Goal: Transaction & Acquisition: Obtain resource

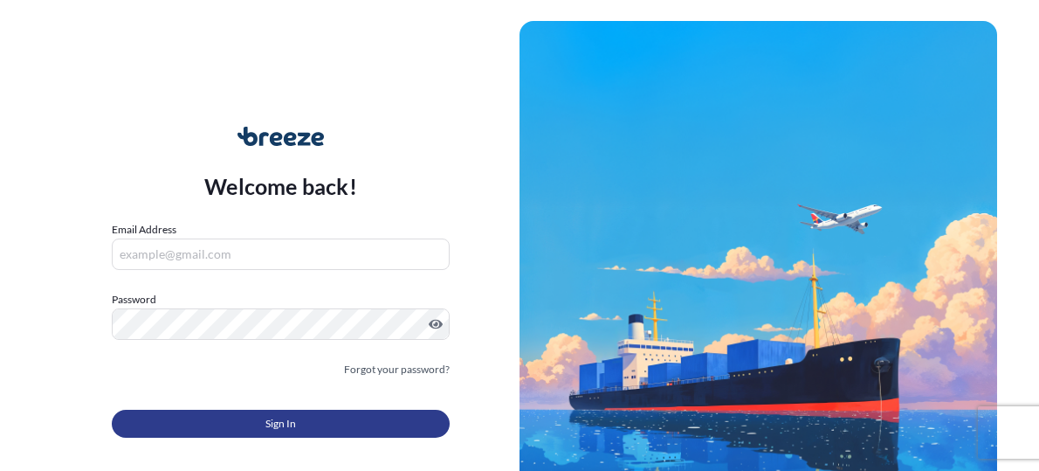
type input "[PERSON_NAME][EMAIL_ADDRESS][DOMAIN_NAME]"
click at [318, 421] on button "Sign In" at bounding box center [281, 424] width 338 height 28
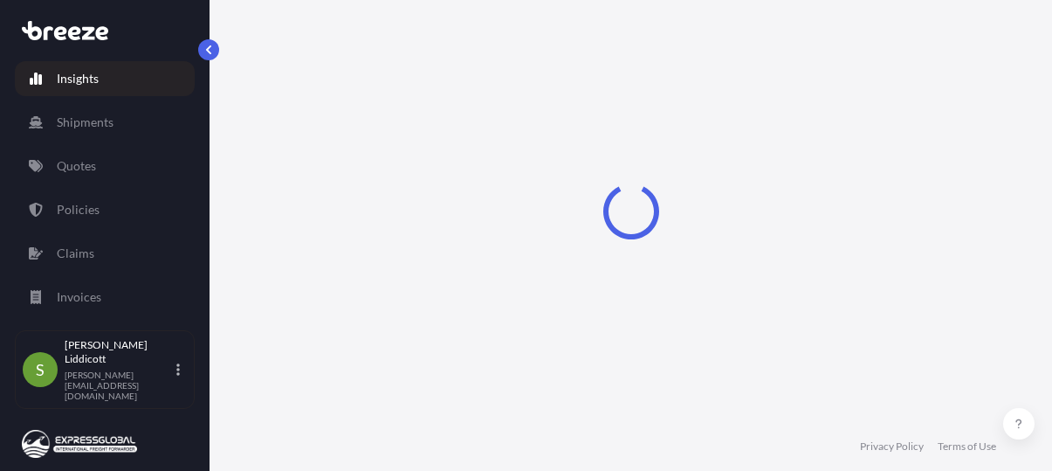
select select "2025"
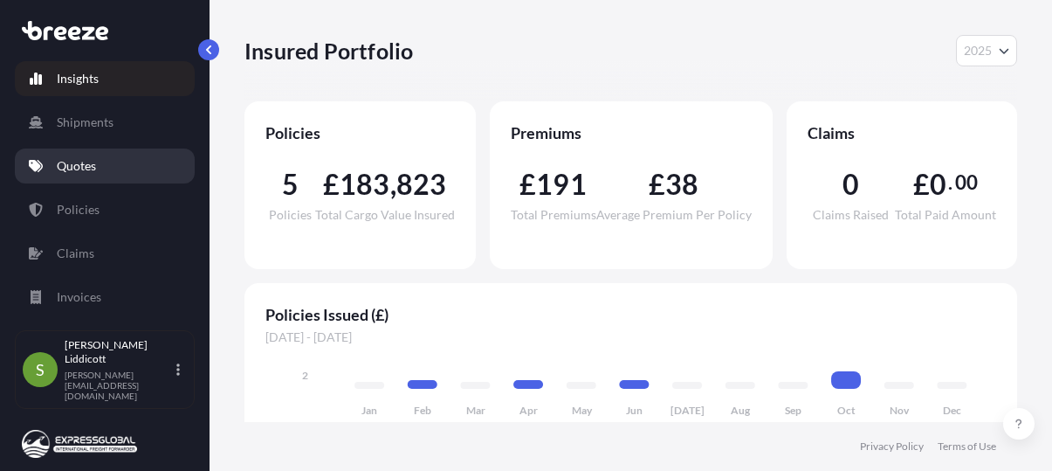
click at [82, 155] on link "Quotes" at bounding box center [105, 165] width 180 height 35
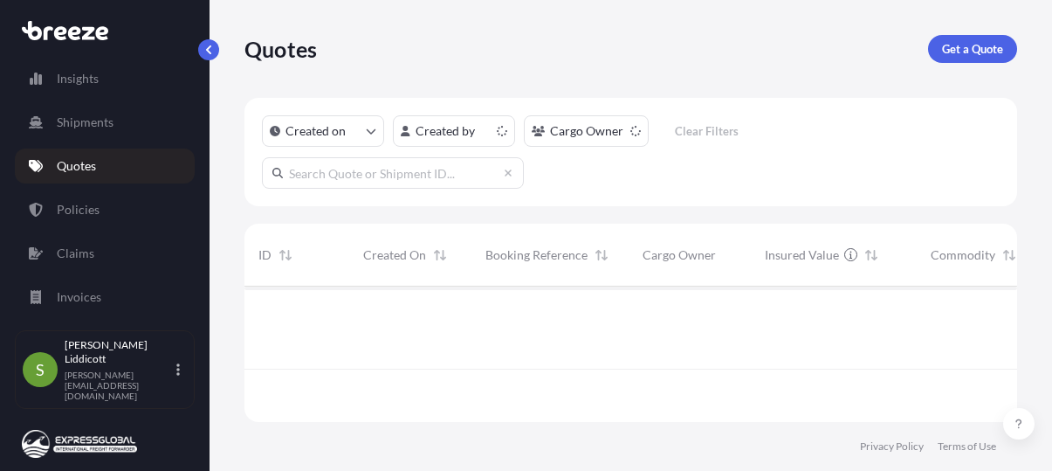
scroll to position [132, 760]
click at [962, 56] on p "Get a Quote" at bounding box center [972, 48] width 61 height 17
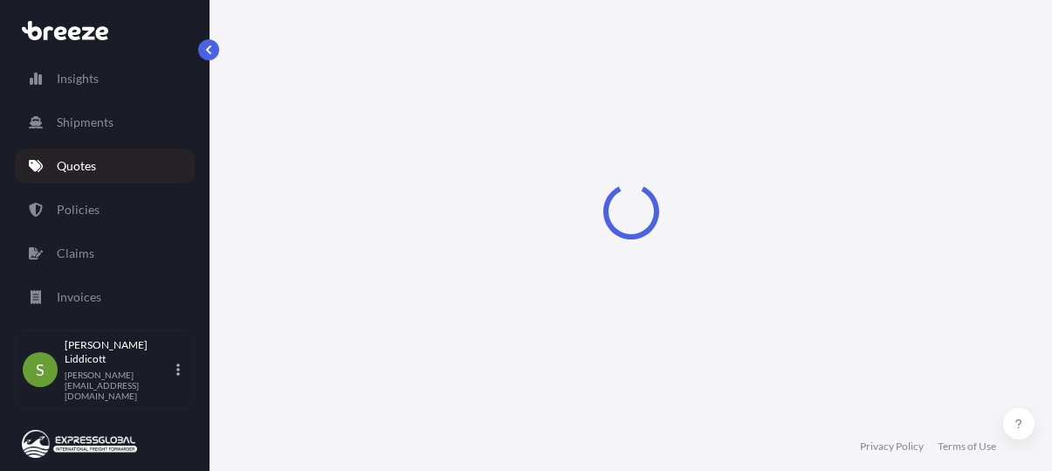
scroll to position [28, 0]
select select "Road"
select select "Sea"
select select "1"
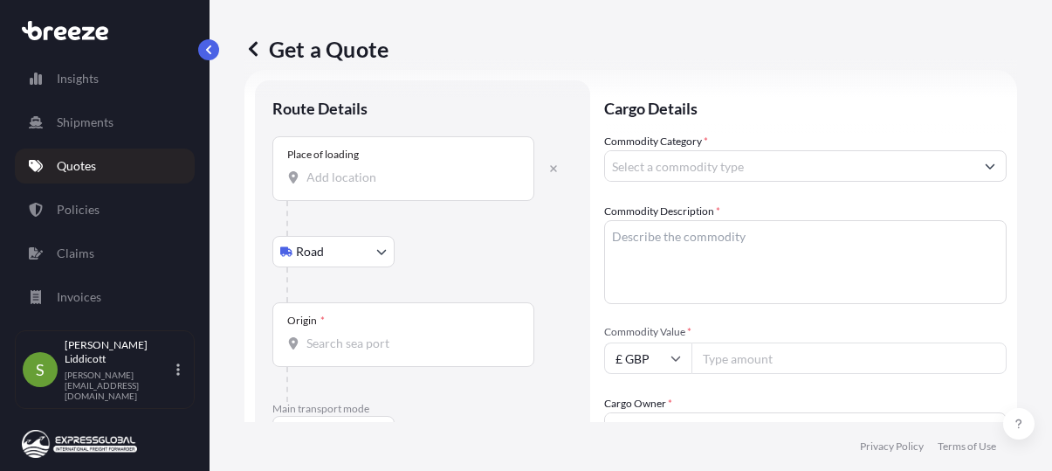
click at [341, 173] on input "Place of loading" at bounding box center [410, 177] width 206 height 17
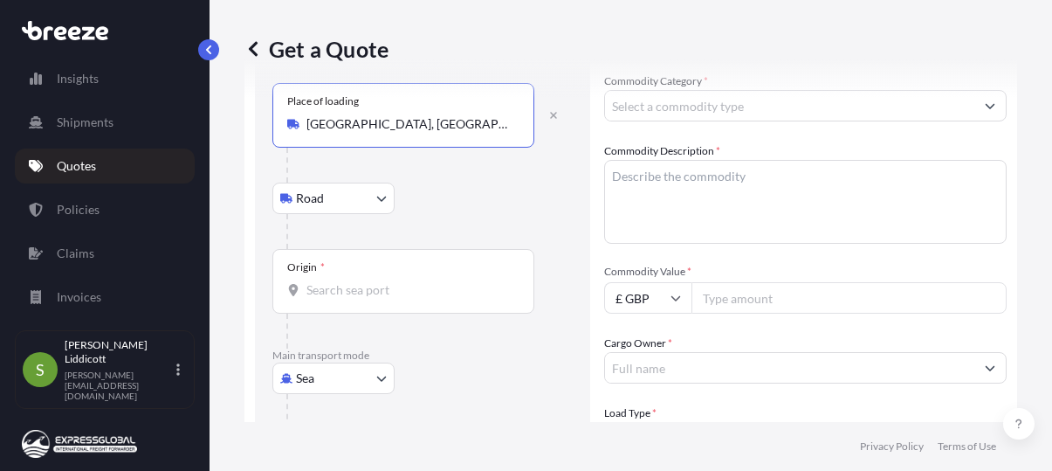
scroll to position [115, 0]
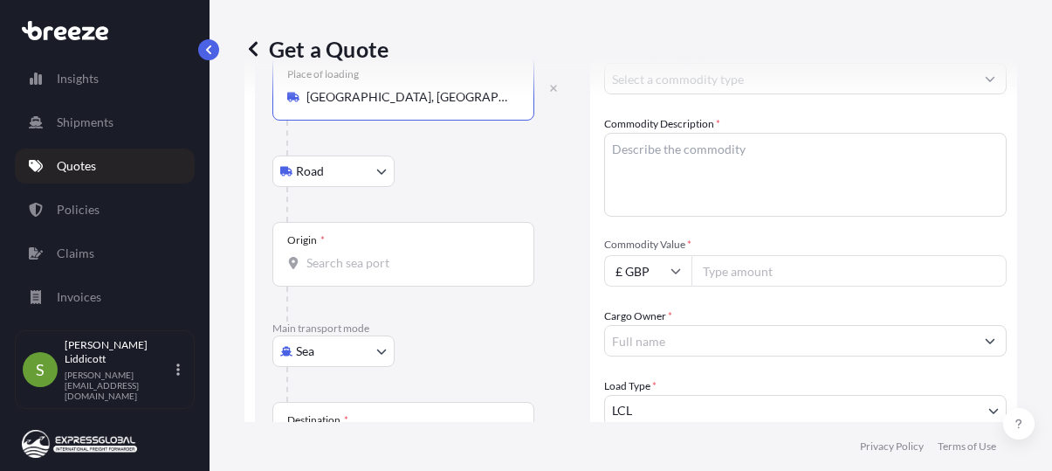
type input "[GEOGRAPHIC_DATA], [GEOGRAPHIC_DATA]"
click at [371, 275] on div "Origin *" at bounding box center [403, 254] width 262 height 65
click at [371, 272] on input "Origin *" at bounding box center [410, 262] width 206 height 17
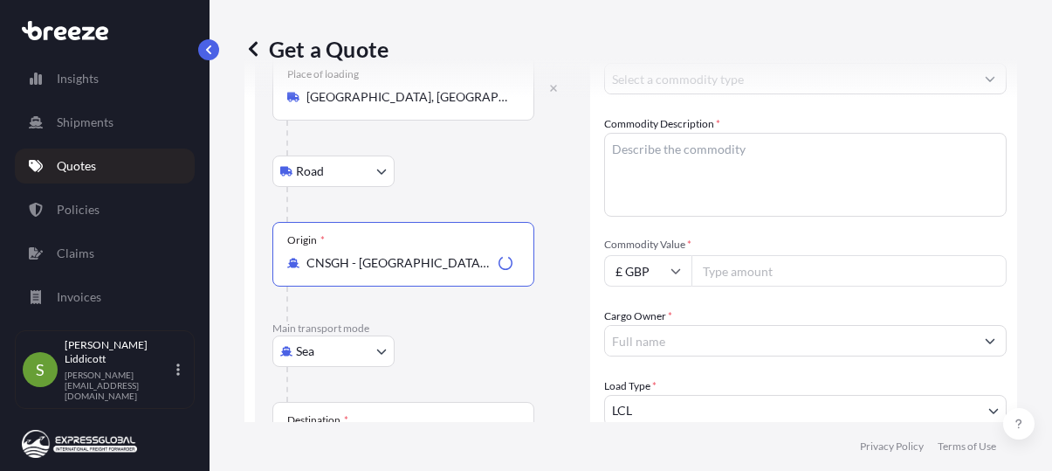
scroll to position [290, 0]
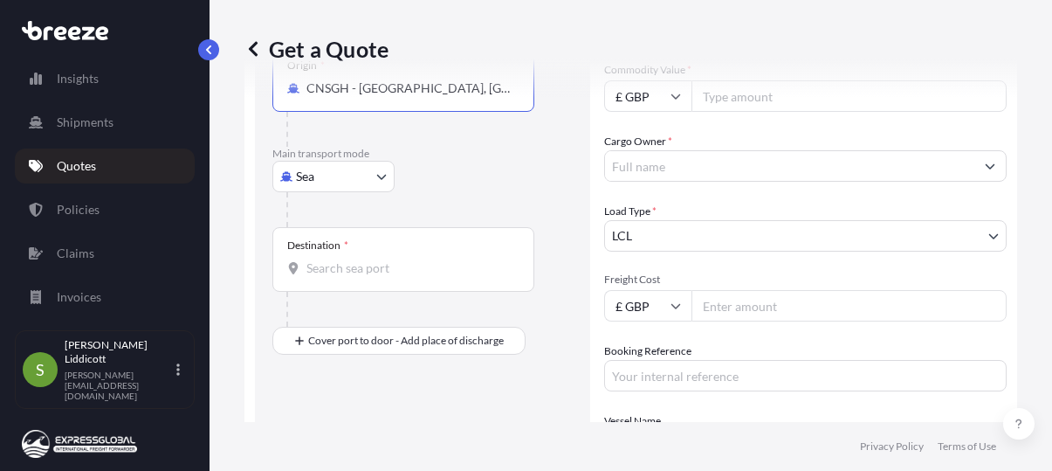
type input "CNSGH - [GEOGRAPHIC_DATA], [GEOGRAPHIC_DATA]"
click at [383, 272] on input "Destination *" at bounding box center [410, 267] width 206 height 17
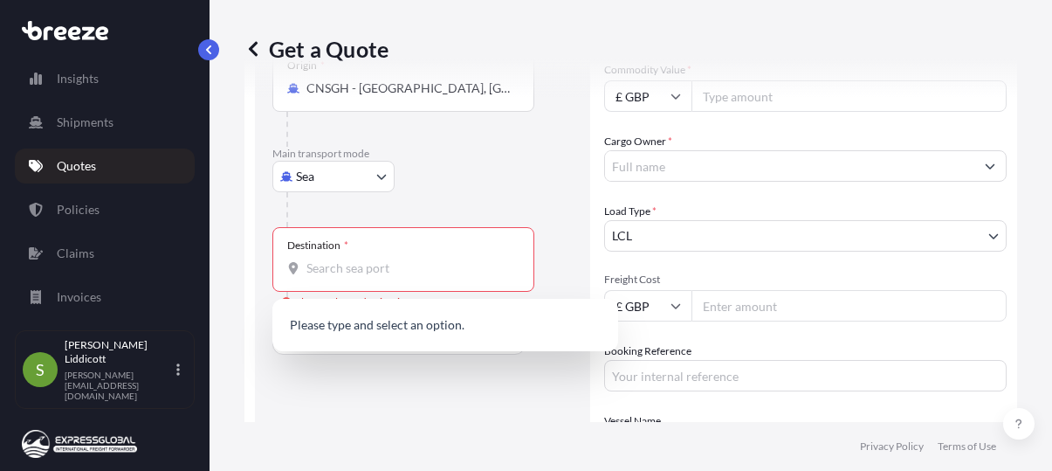
click at [438, 382] on div "Route Details Reset Route Details Place of loading [GEOGRAPHIC_DATA], [GEOGRAPH…" at bounding box center [422, 215] width 300 height 758
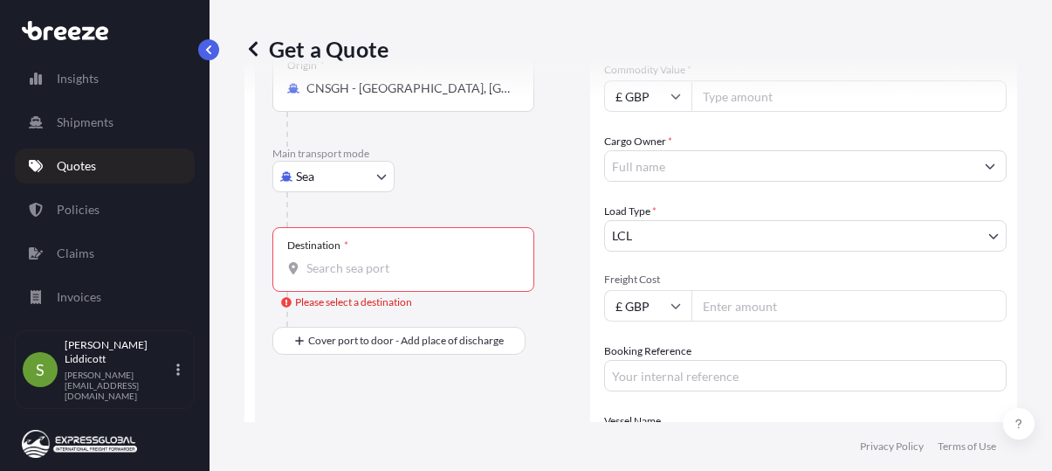
click at [363, 256] on div "Destination *" at bounding box center [403, 259] width 262 height 65
click at [363, 259] on input "Destination * Please select a destination" at bounding box center [410, 267] width 206 height 17
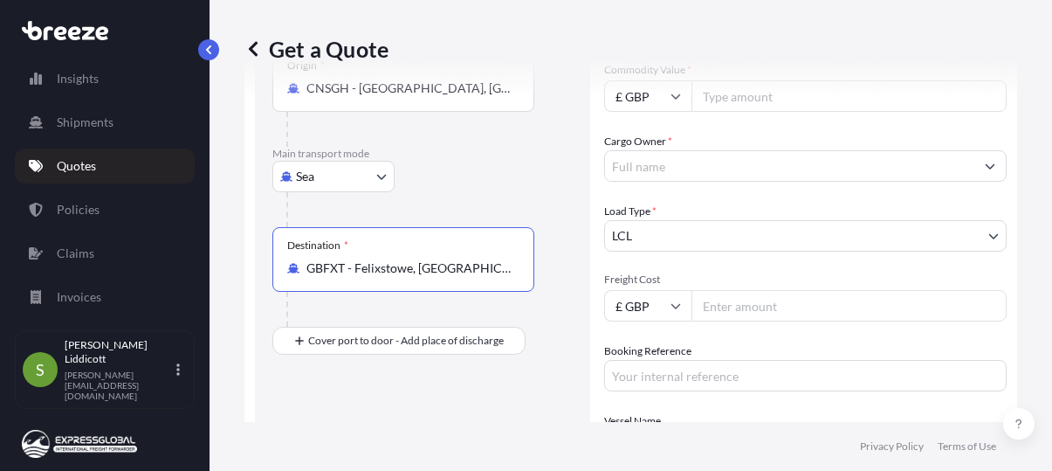
type input "GBFXT - Felixstowe, [GEOGRAPHIC_DATA]"
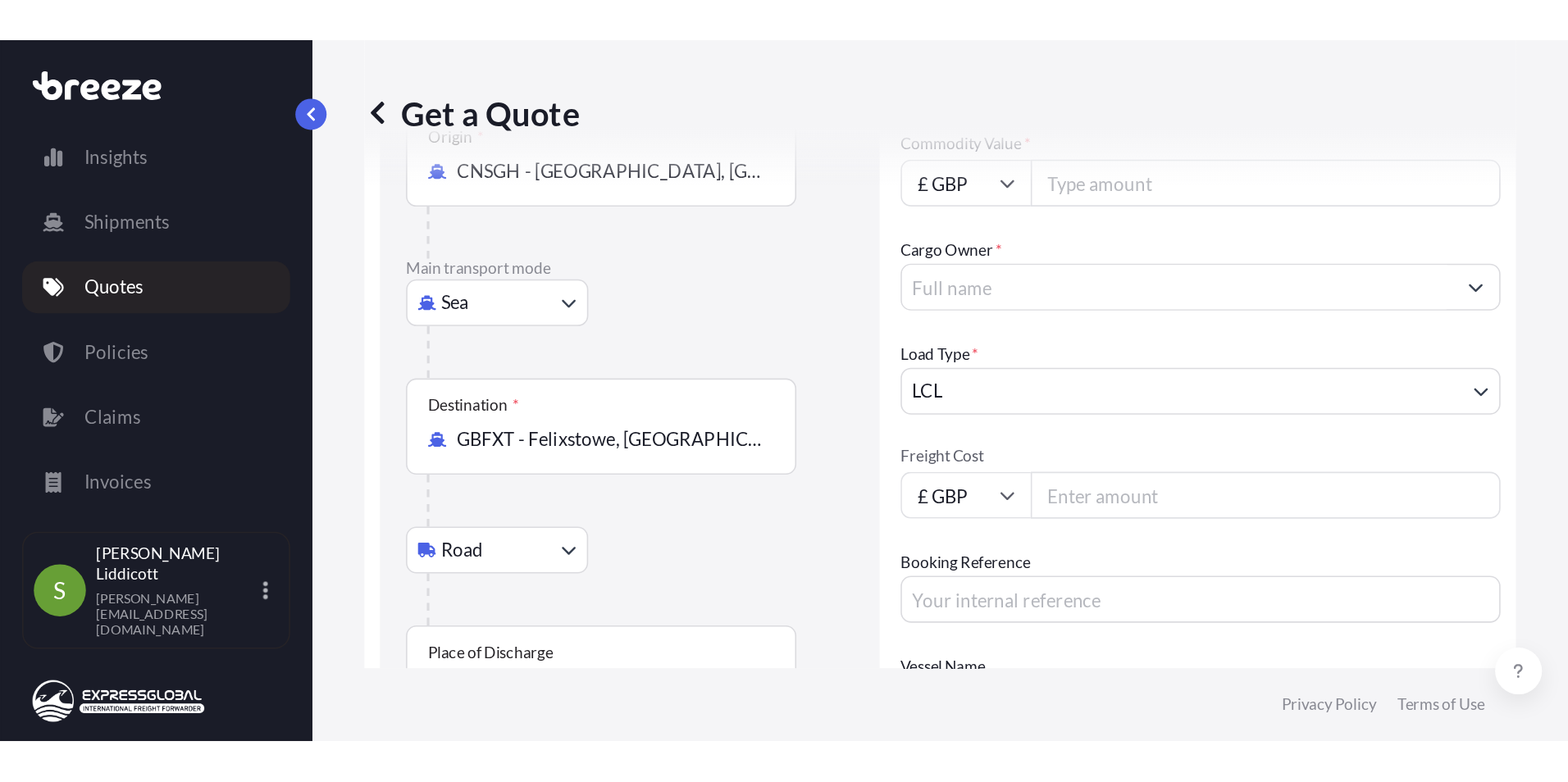
scroll to position [437, 0]
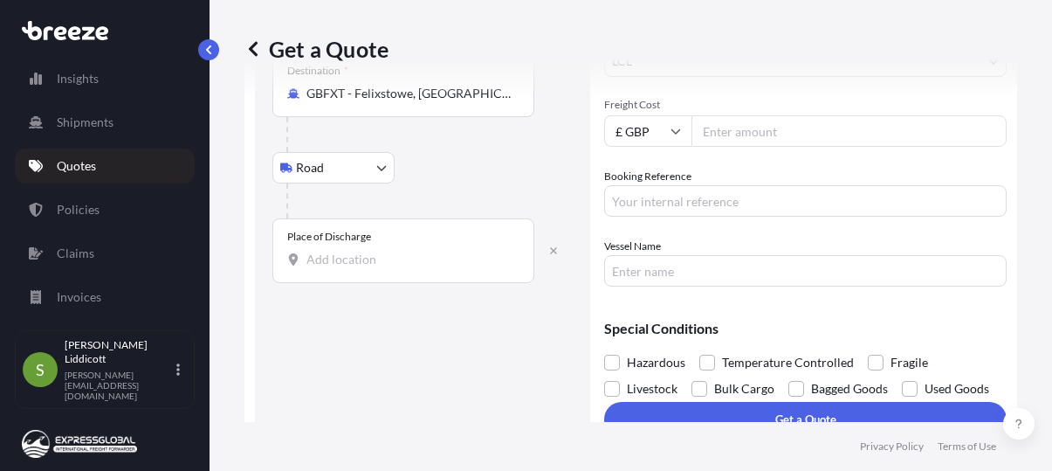
click at [373, 255] on input "Place of Discharge" at bounding box center [410, 259] width 206 height 17
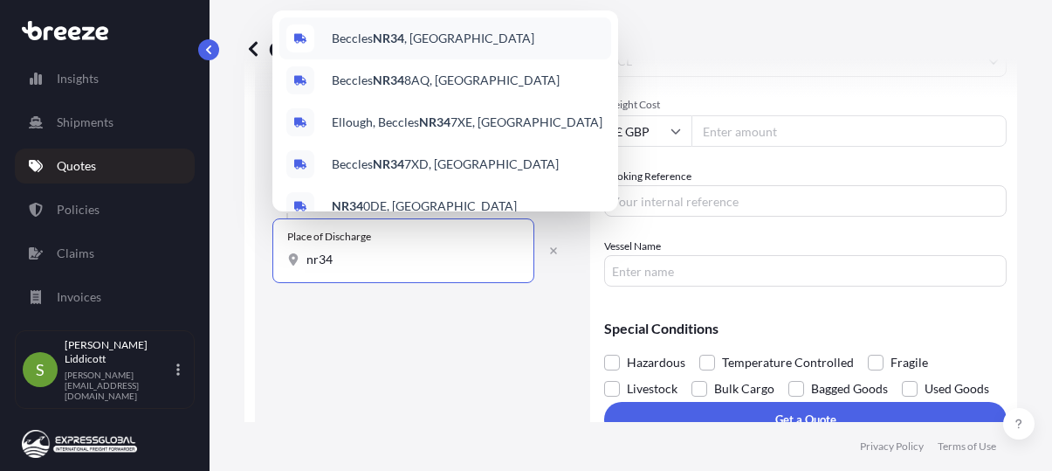
click at [410, 31] on span "Beccles NR34 , [GEOGRAPHIC_DATA]" at bounding box center [433, 38] width 203 height 17
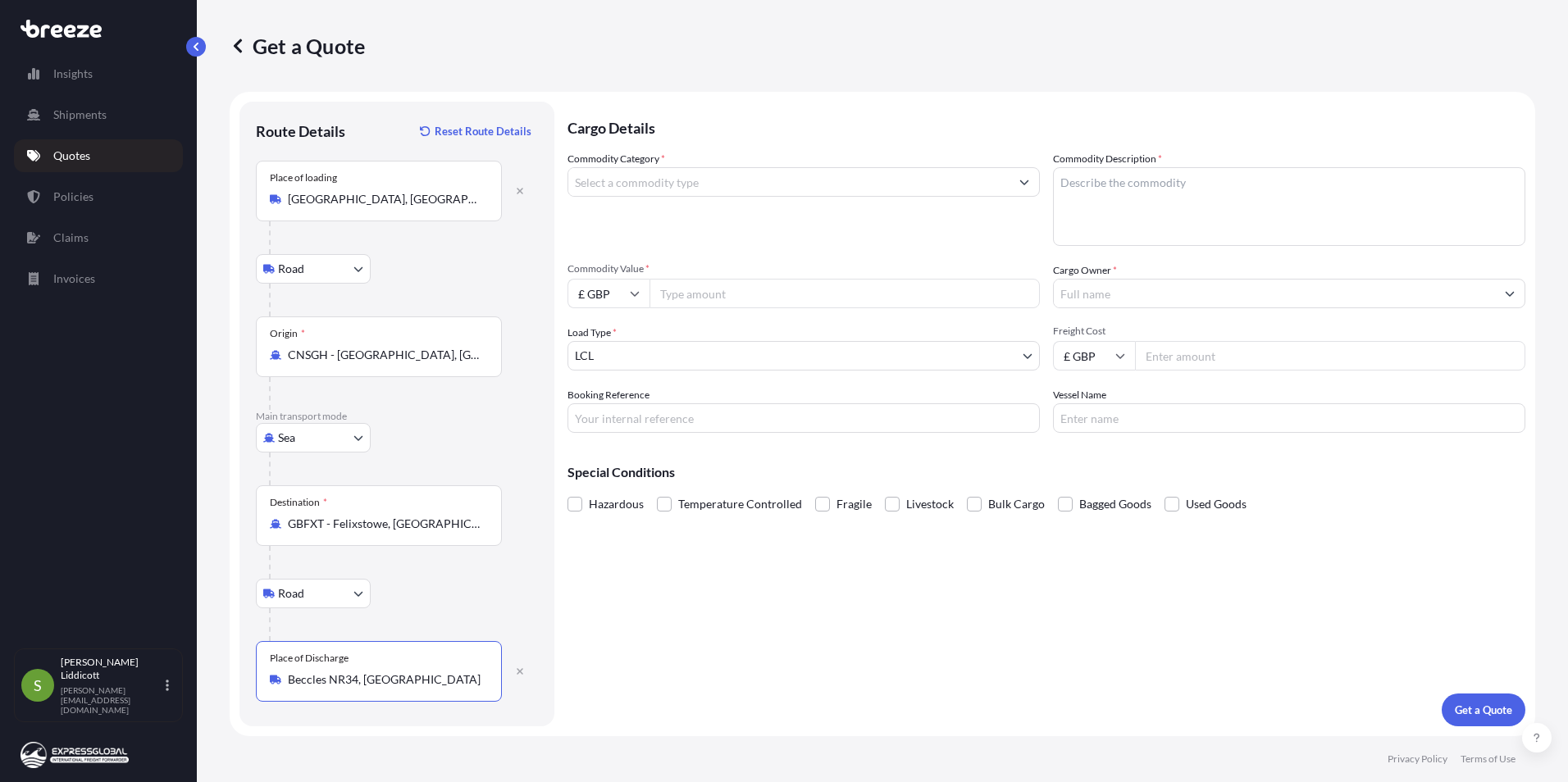
scroll to position [0, 0]
type input "Beccles NR34, [GEOGRAPHIC_DATA]"
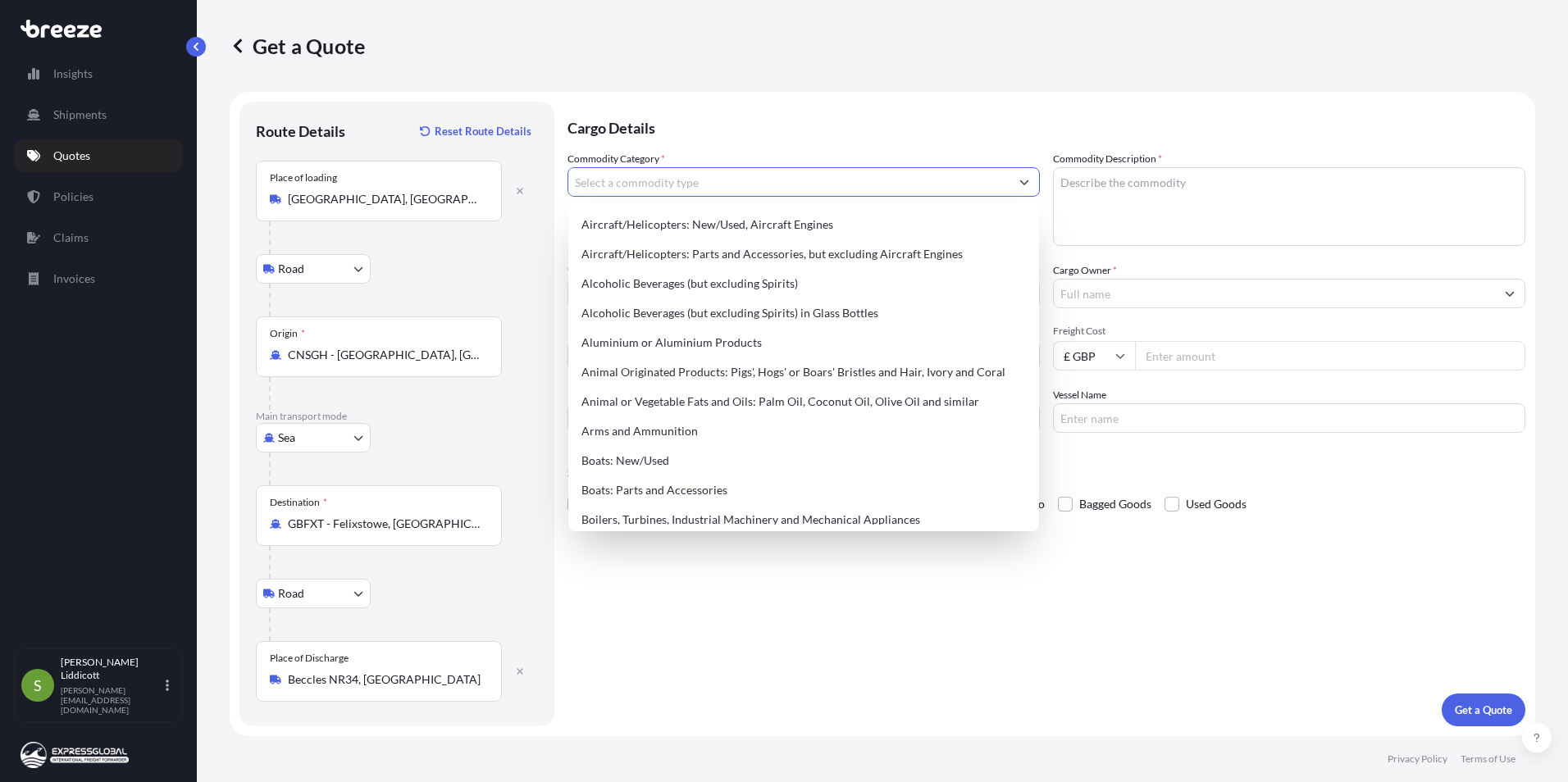
click at [749, 186] on input "Commodity Category *" at bounding box center [789, 181] width 441 height 29
click at [644, 183] on input "Commodity Category *" at bounding box center [789, 181] width 441 height 29
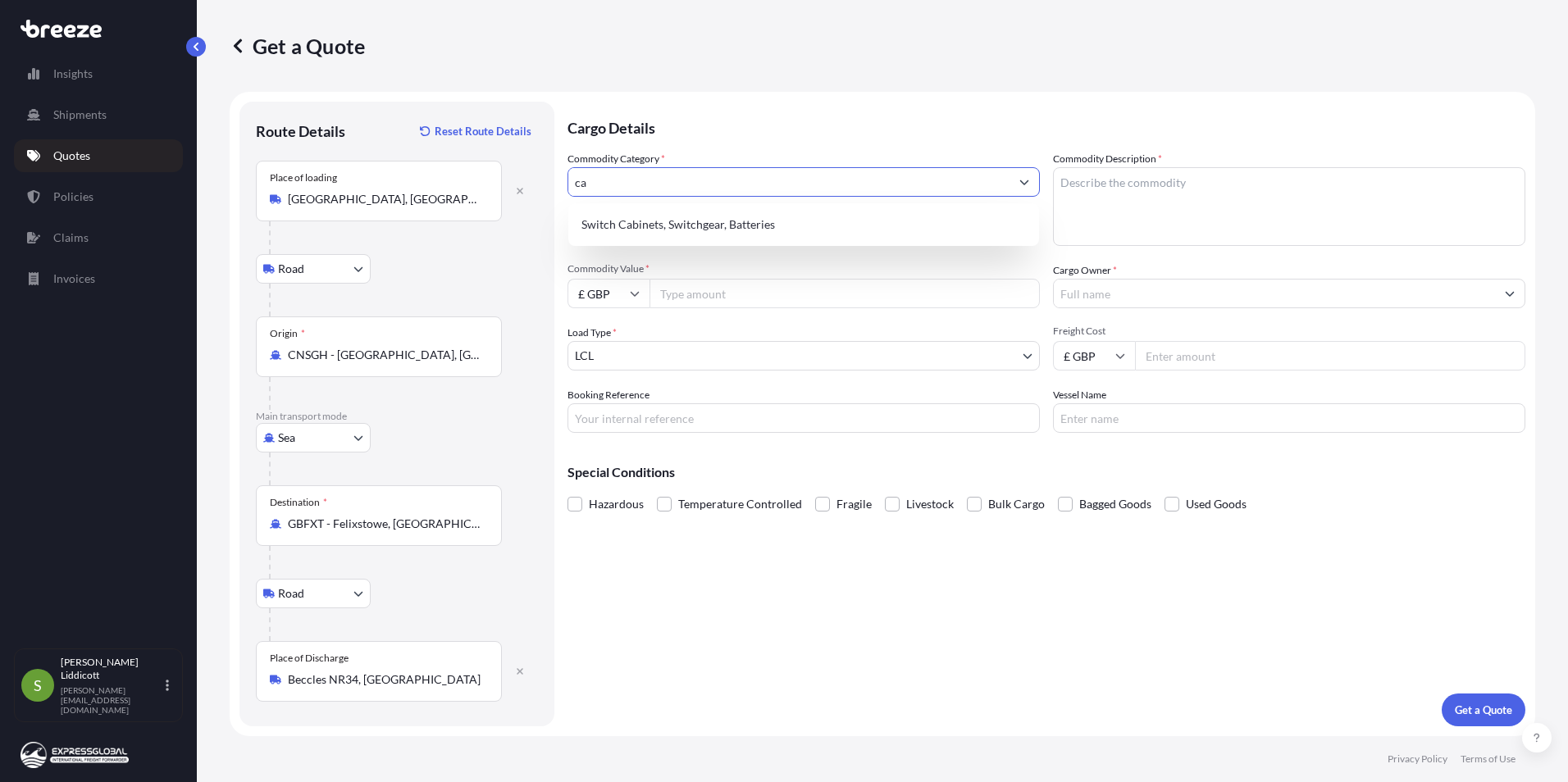
type input "c"
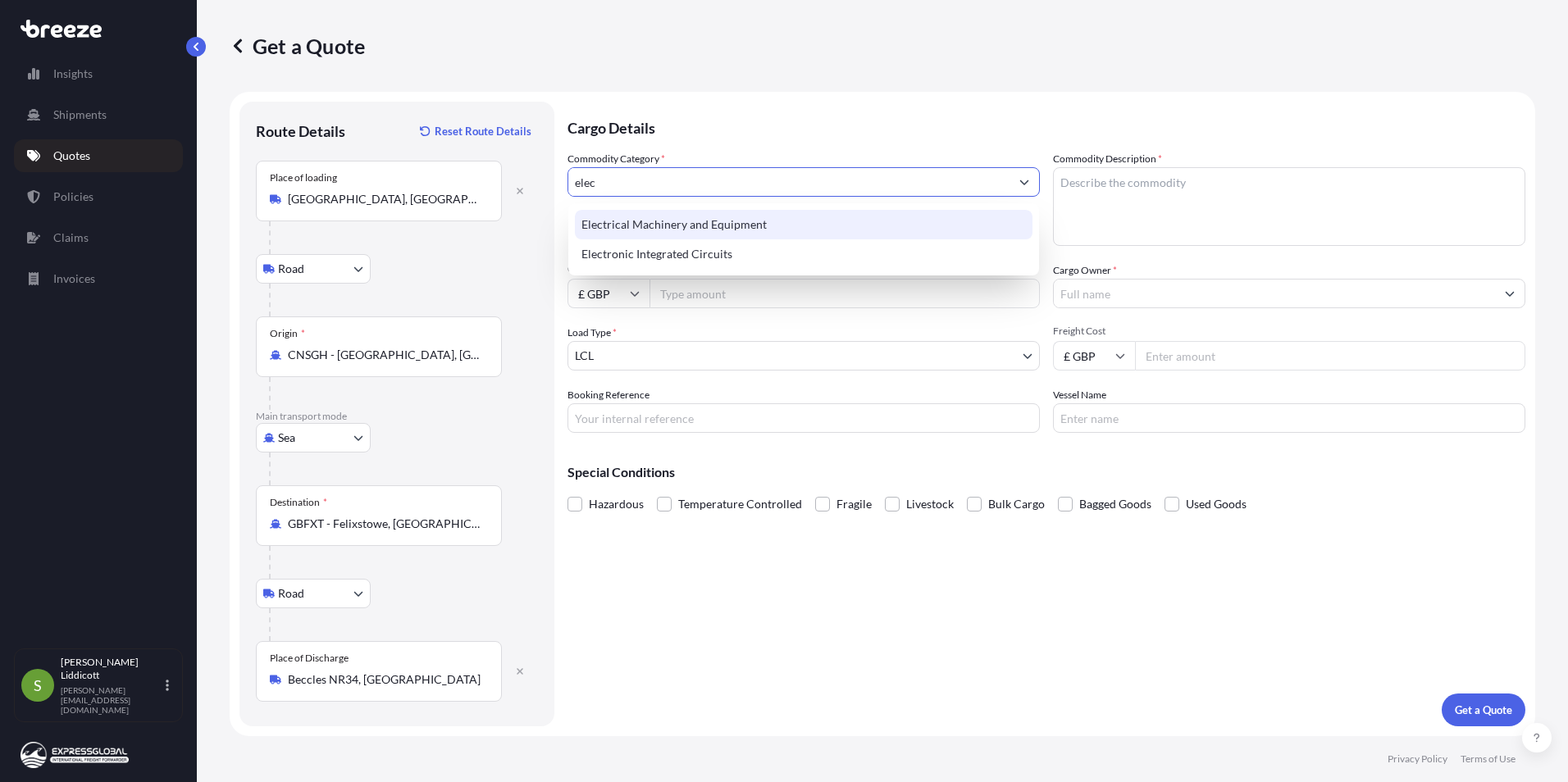
click at [727, 226] on div "Electrical Machinery and Equipment" at bounding box center [803, 224] width 457 height 29
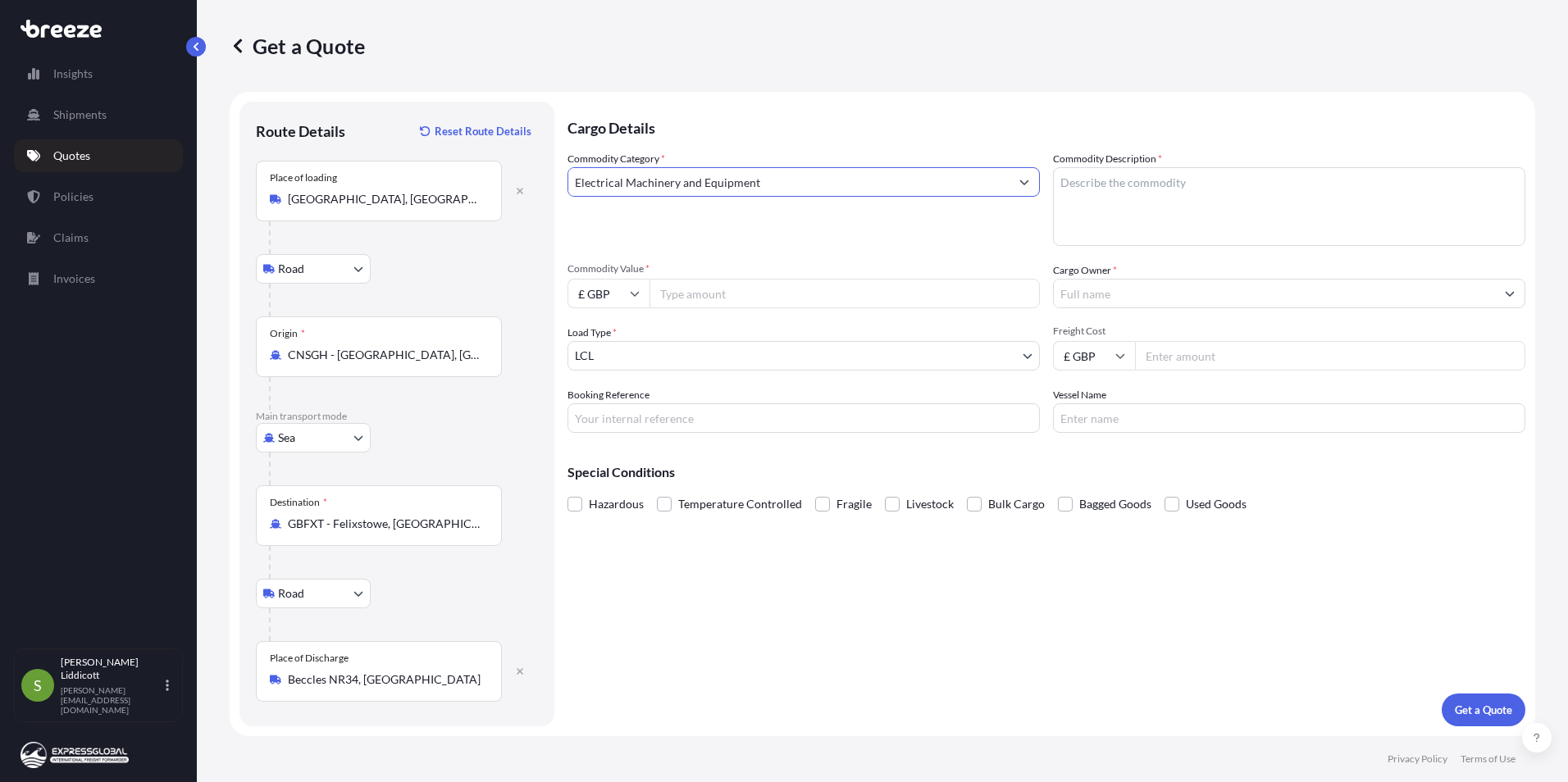
type input "Electrical Machinery and Equipment"
click at [987, 178] on textarea "Commodity Description *" at bounding box center [1288, 207] width 472 height 79
type textarea "cable and wiring"
click at [726, 295] on input "Commodity Value *" at bounding box center [845, 293] width 391 height 29
click at [718, 289] on input "Commodity Value *" at bounding box center [845, 293] width 391 height 29
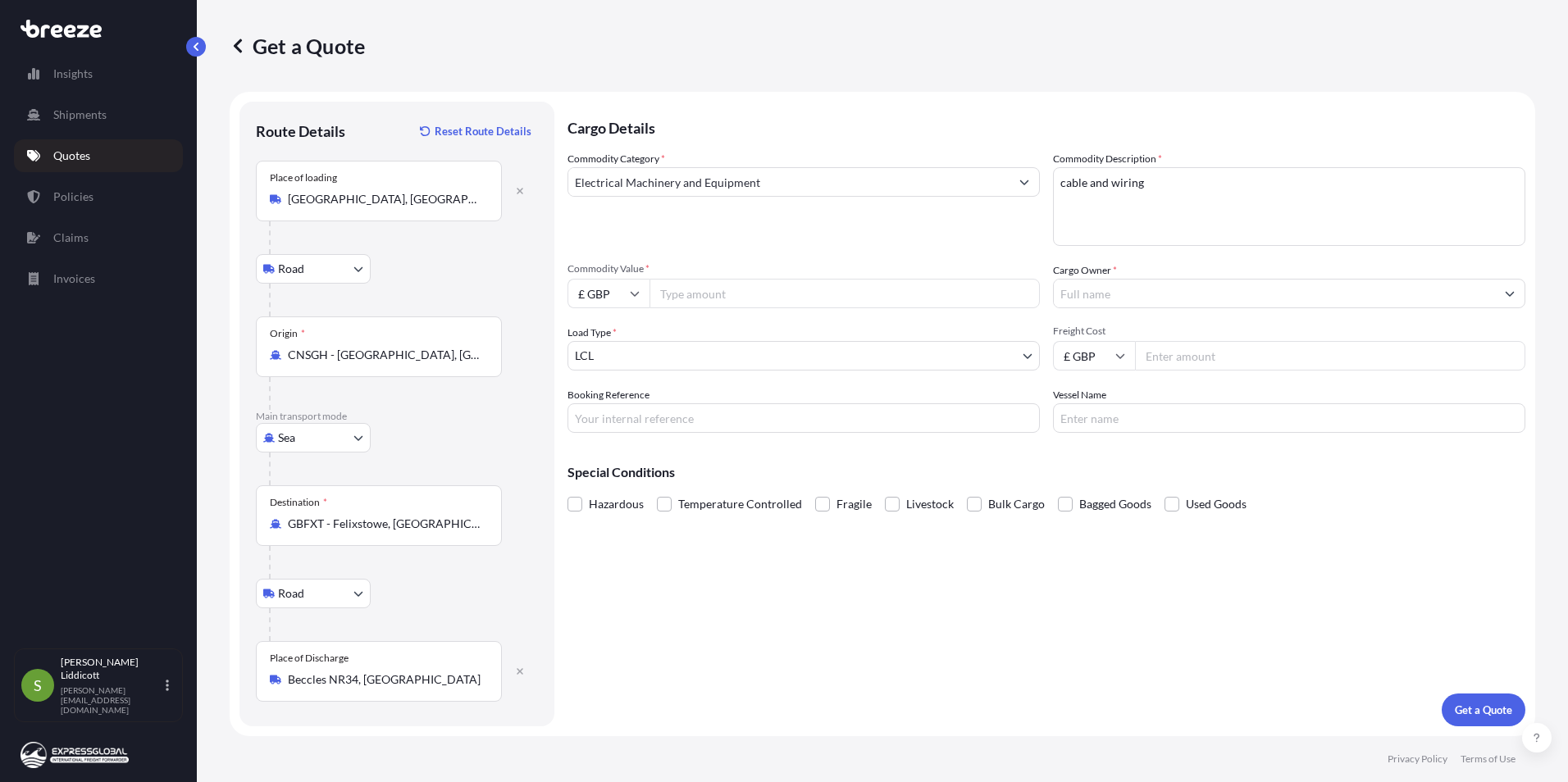
click at [621, 295] on input "£ GBP" at bounding box center [607, 293] width 82 height 29
click at [607, 412] on div "$ USD" at bounding box center [607, 406] width 69 height 31
type input "$ USD"
click at [734, 282] on input "Commodity Value *" at bounding box center [845, 293] width 391 height 29
type input "68960.40"
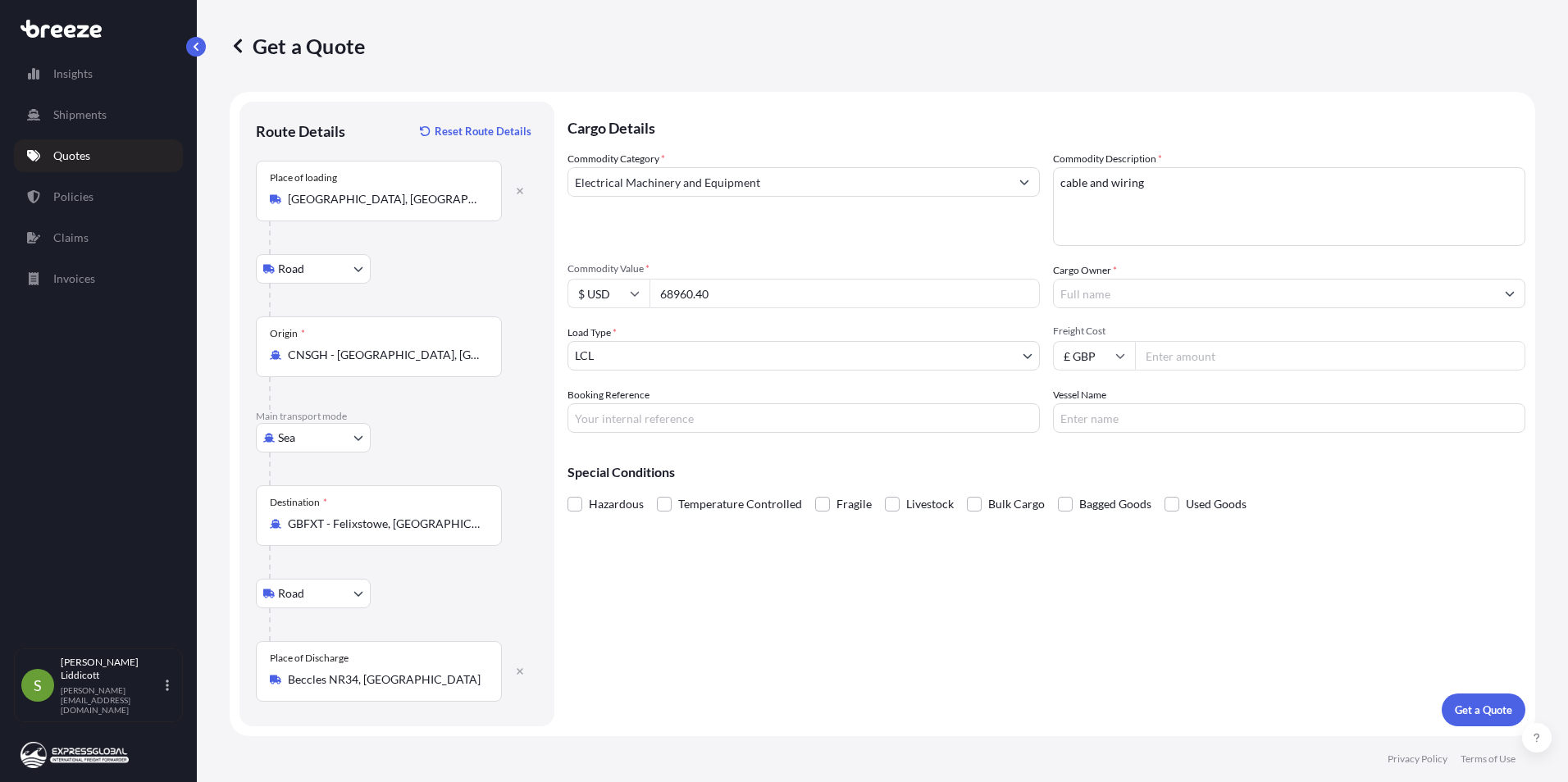
click at [987, 303] on input "Cargo Owner *" at bounding box center [1274, 293] width 441 height 29
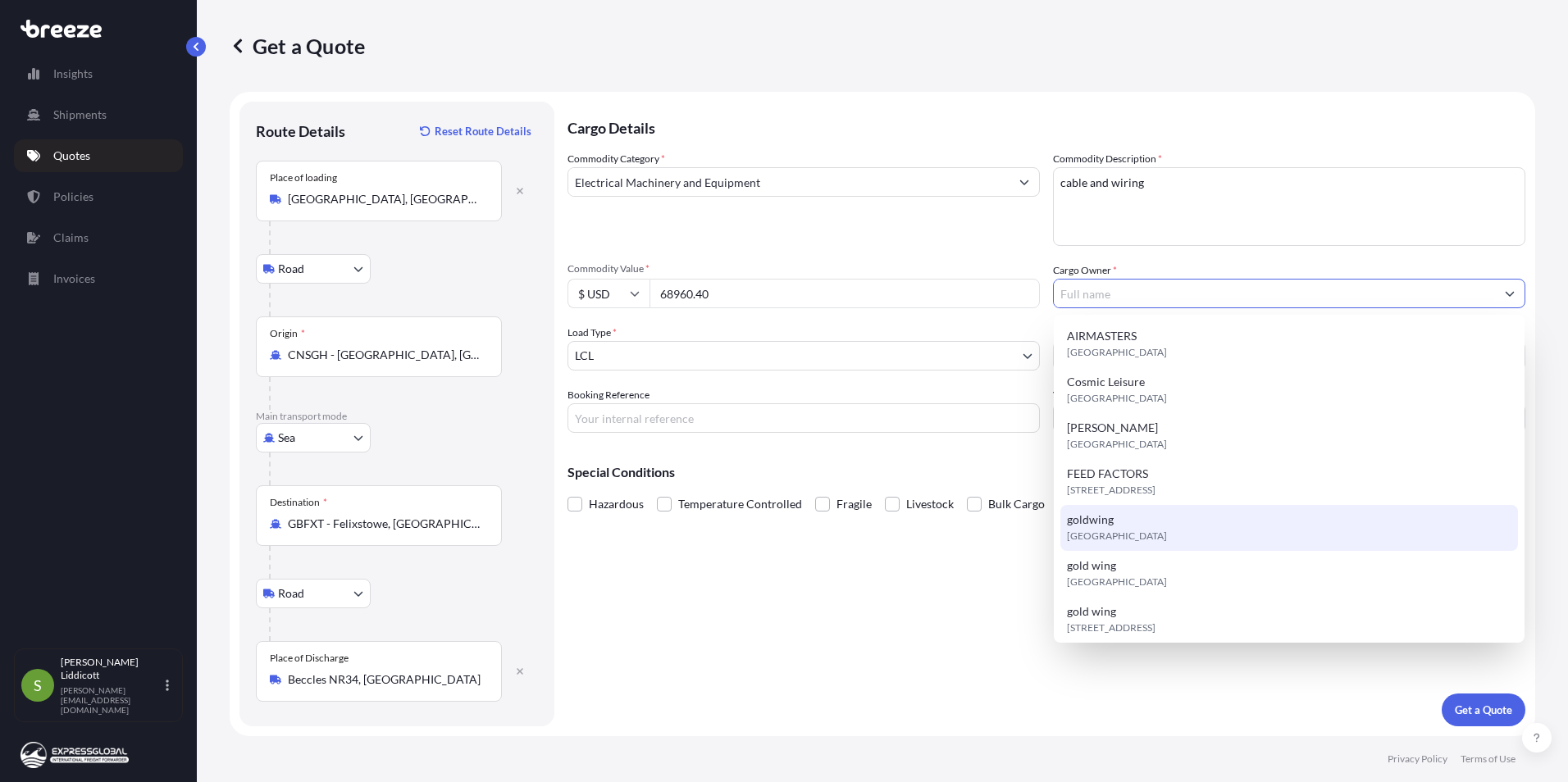
click at [987, 441] on div "goldwing [GEOGRAPHIC_DATA]" at bounding box center [1288, 528] width 457 height 46
type input "goldwing"
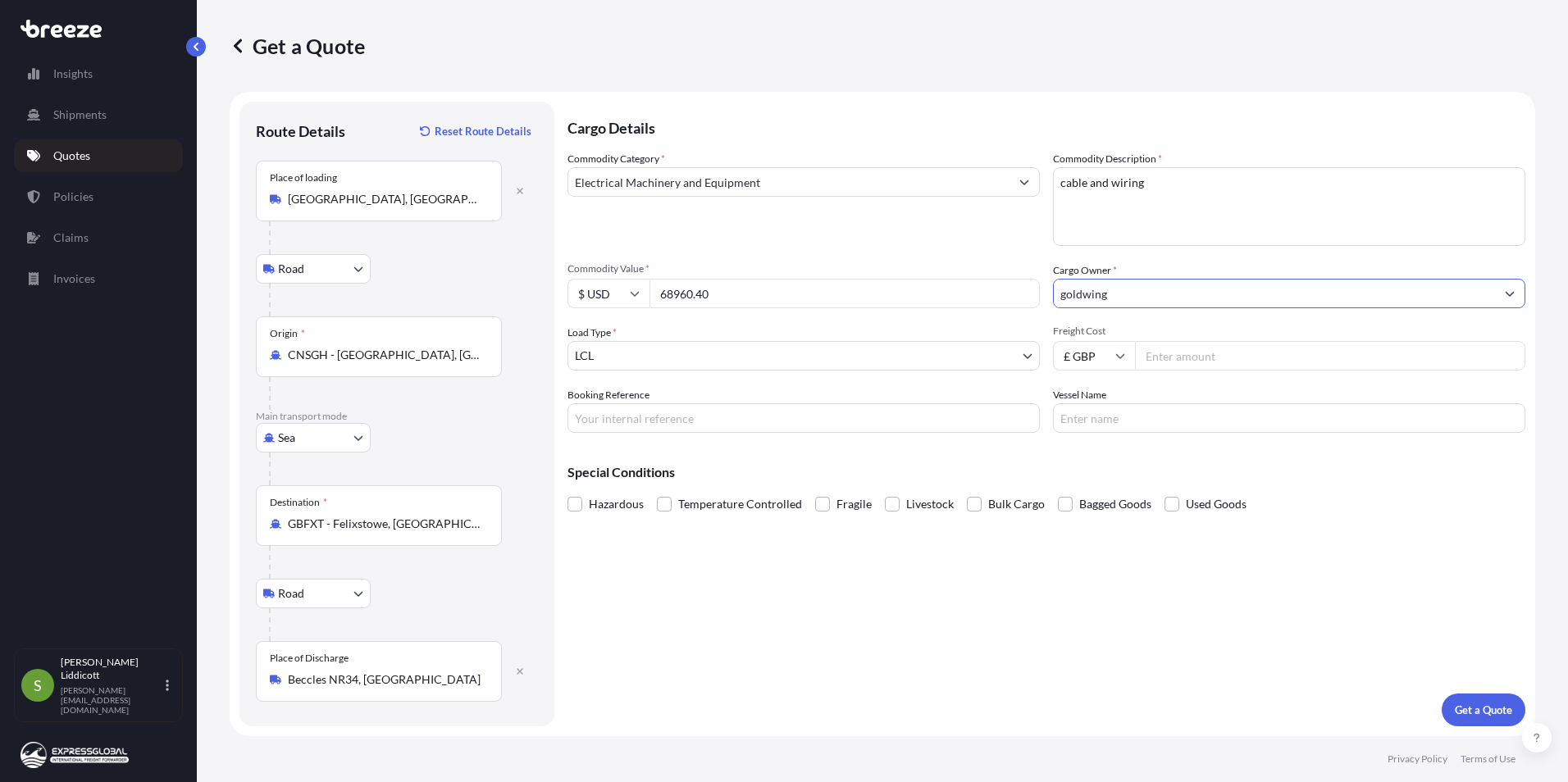
click at [674, 354] on body "15 options available. Insights Shipments Quotes Policies Claims Invoices S [PER…" at bounding box center [784, 391] width 1568 height 782
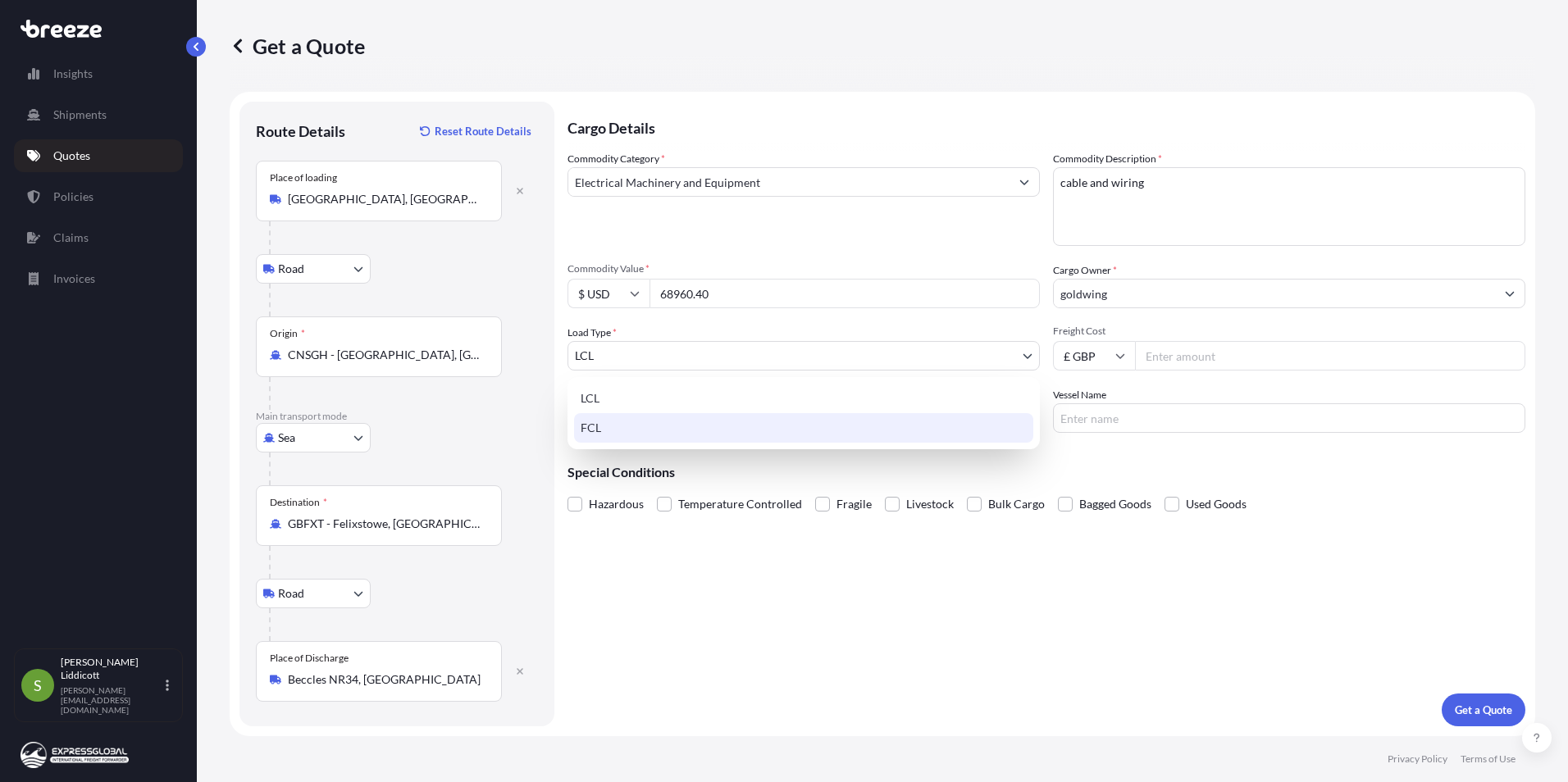
click at [624, 428] on div "FCL" at bounding box center [803, 427] width 459 height 29
select select "2"
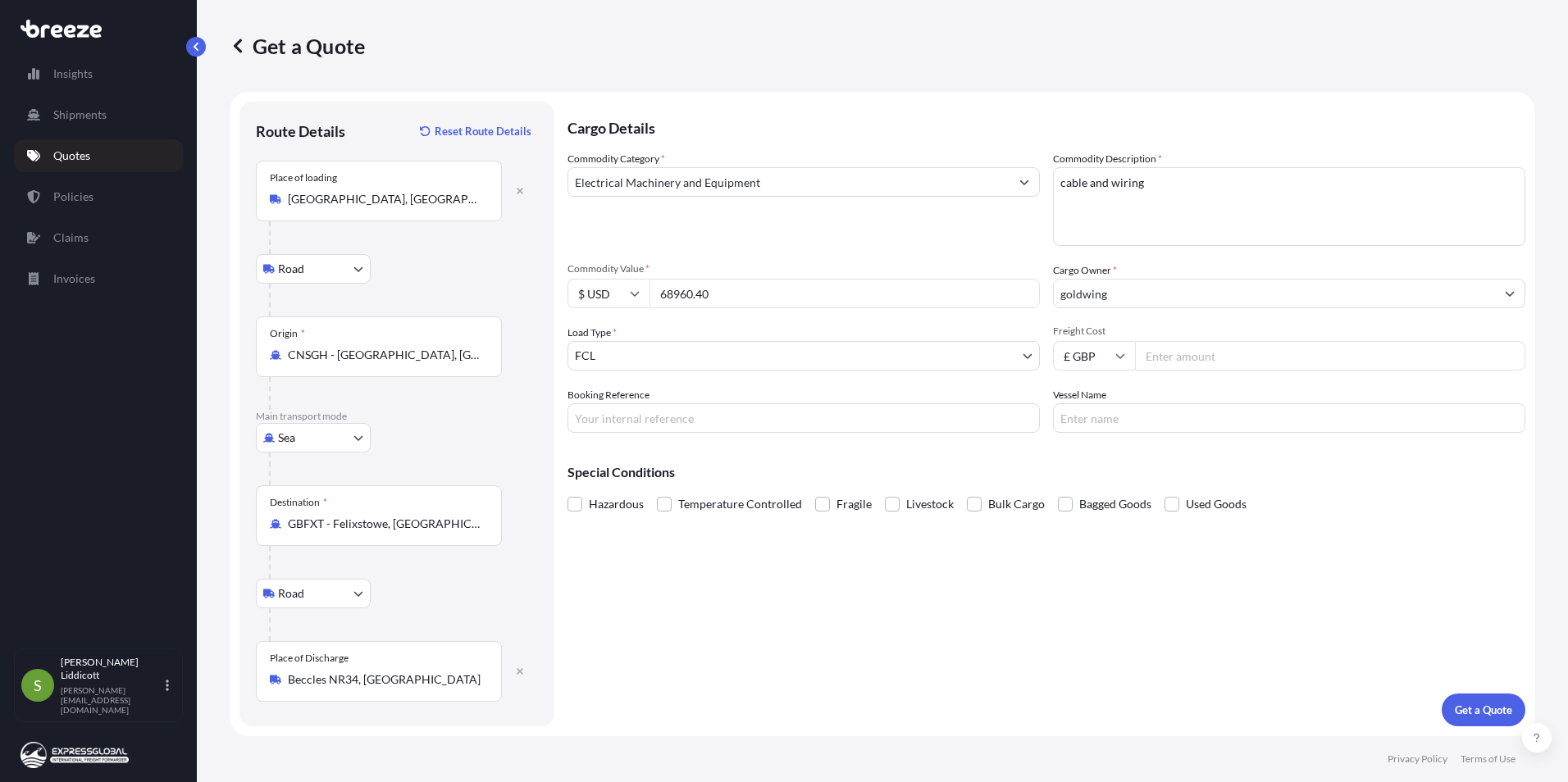
click at [987, 360] on input "Freight Cost" at bounding box center [1330, 355] width 391 height 29
type input "2000"
click at [987, 441] on button "Get a Quote" at bounding box center [1483, 710] width 84 height 33
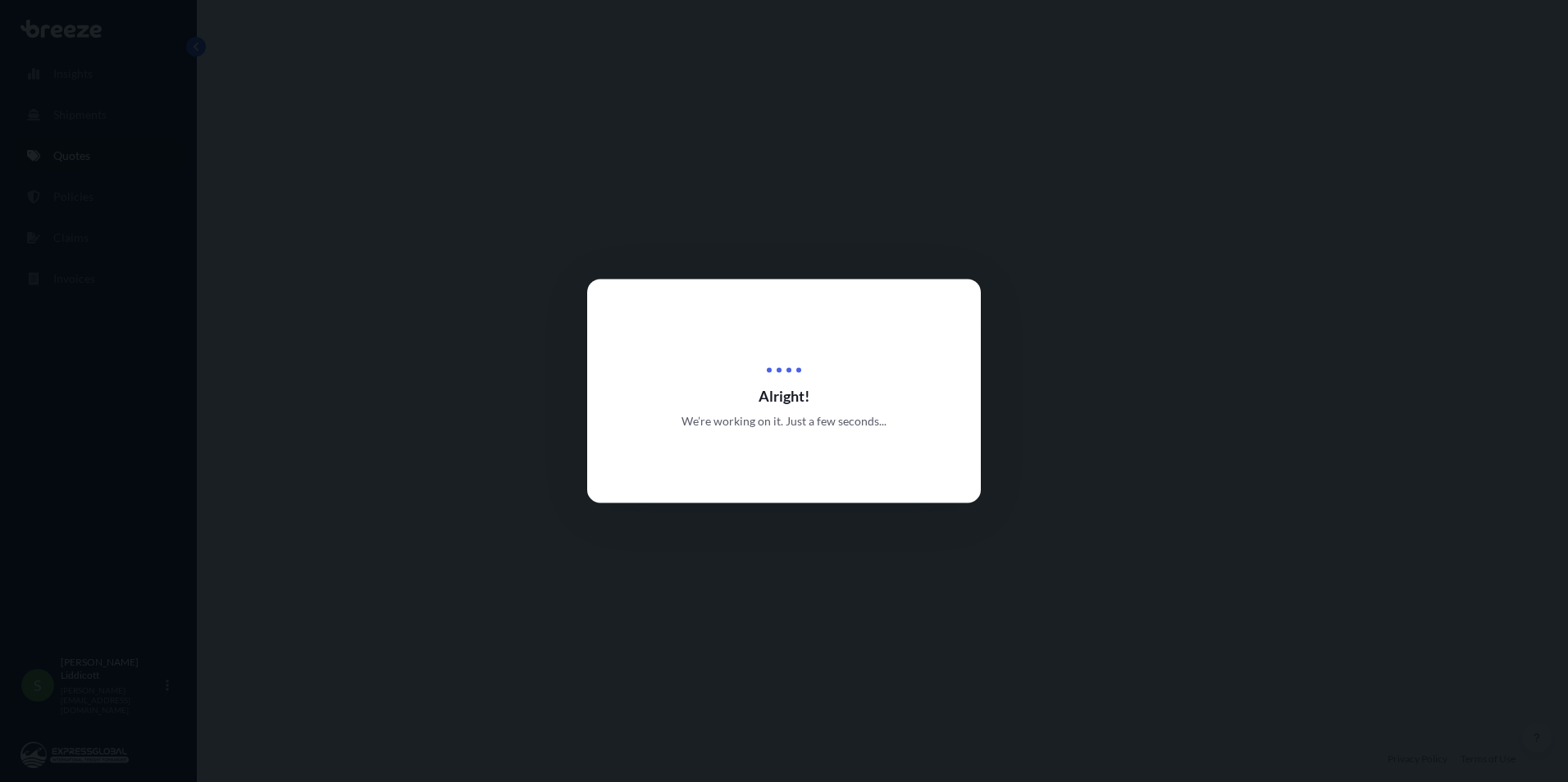
select select "Road"
select select "Sea"
select select "Road"
select select "2"
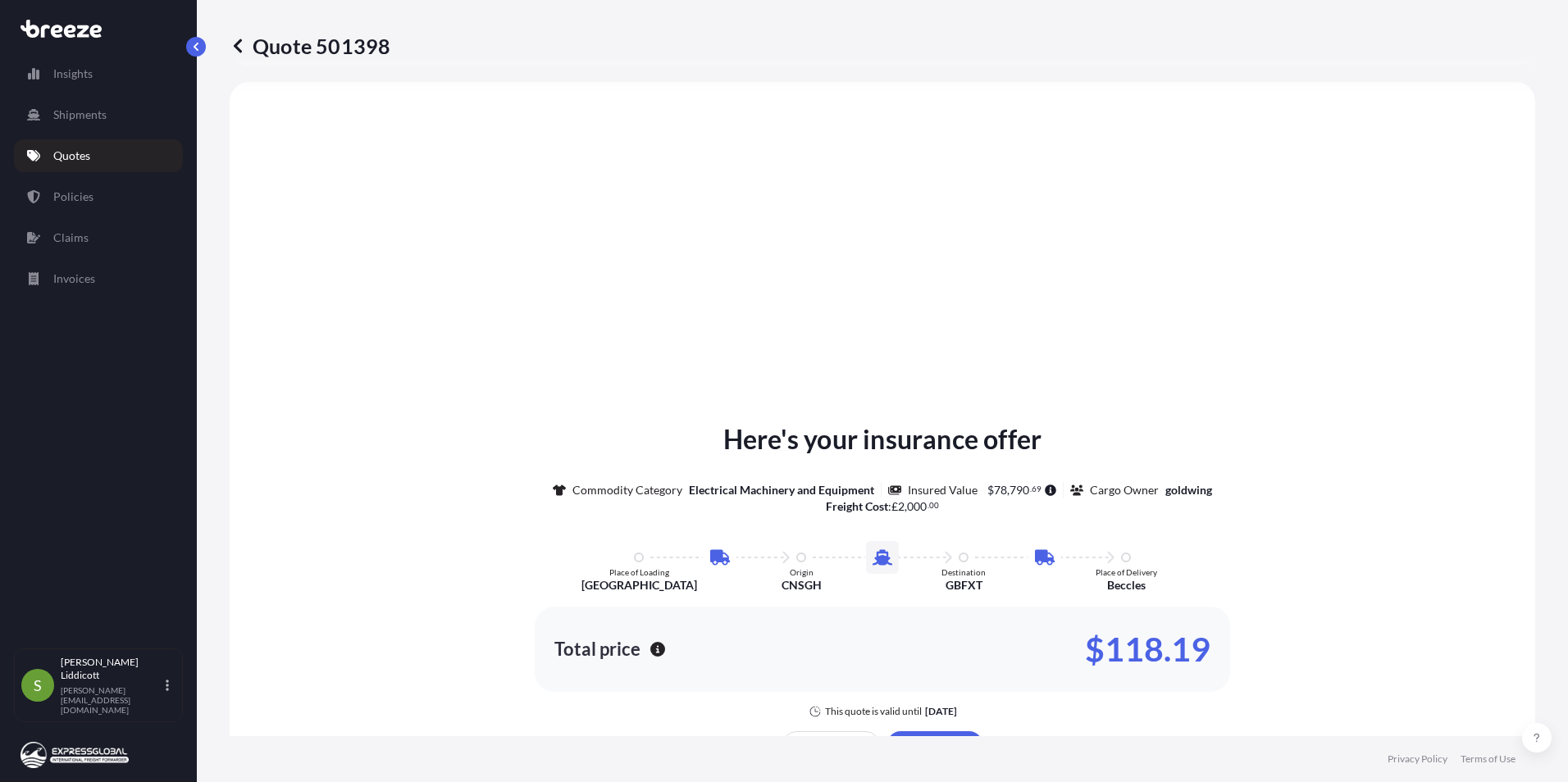
scroll to position [820, 0]
